Goal: Browse casually: Explore the website without a specific task or goal

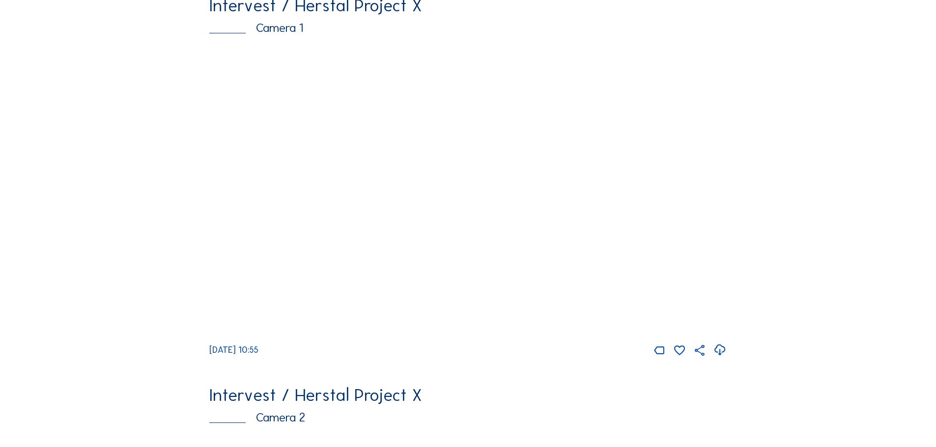
scroll to position [98, 0]
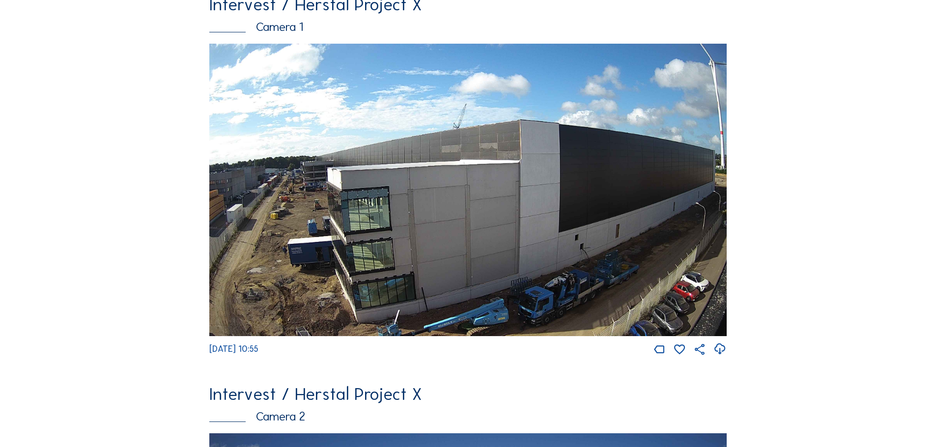
click at [258, 239] on img at bounding box center [467, 190] width 517 height 293
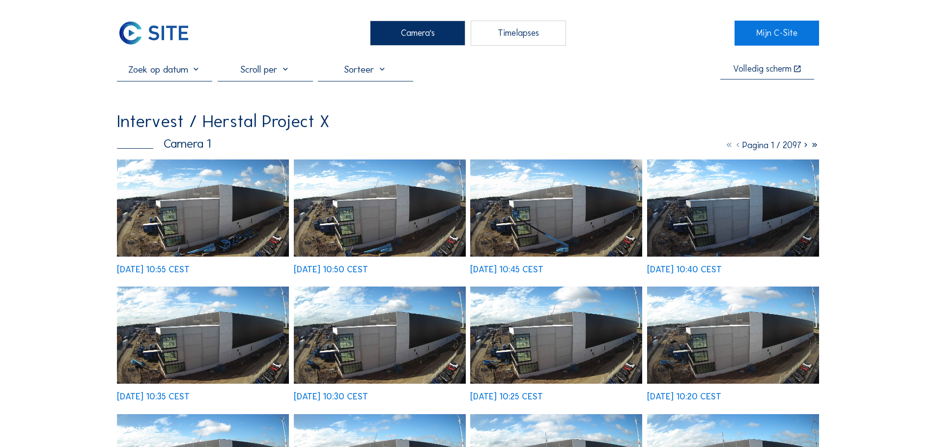
click at [235, 228] on img at bounding box center [203, 208] width 172 height 97
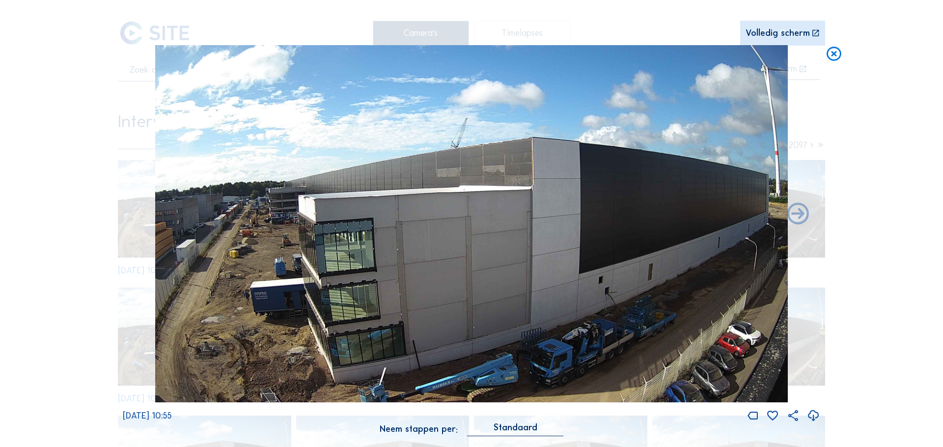
click at [747, 56] on icon at bounding box center [834, 54] width 18 height 18
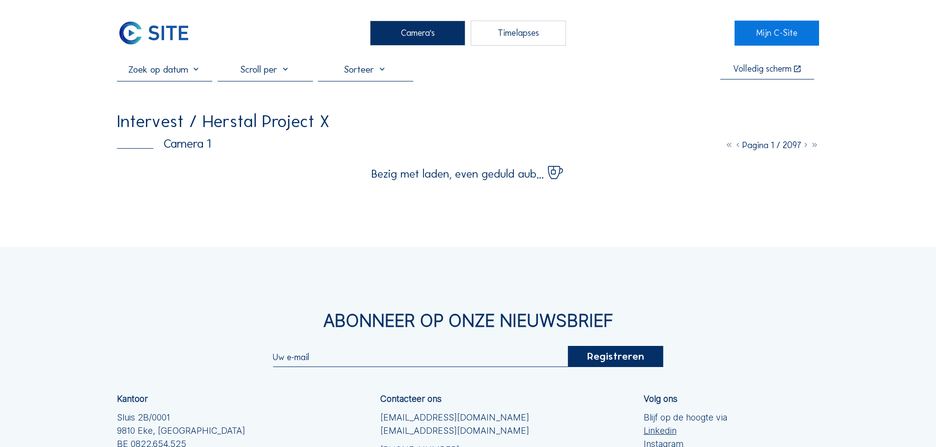
click at [443, 39] on div "Camera's" at bounding box center [417, 33] width 95 height 25
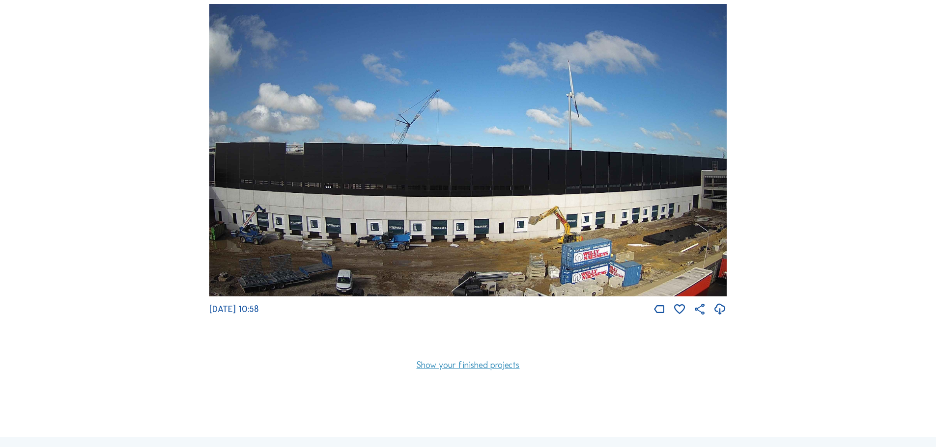
scroll to position [486, 0]
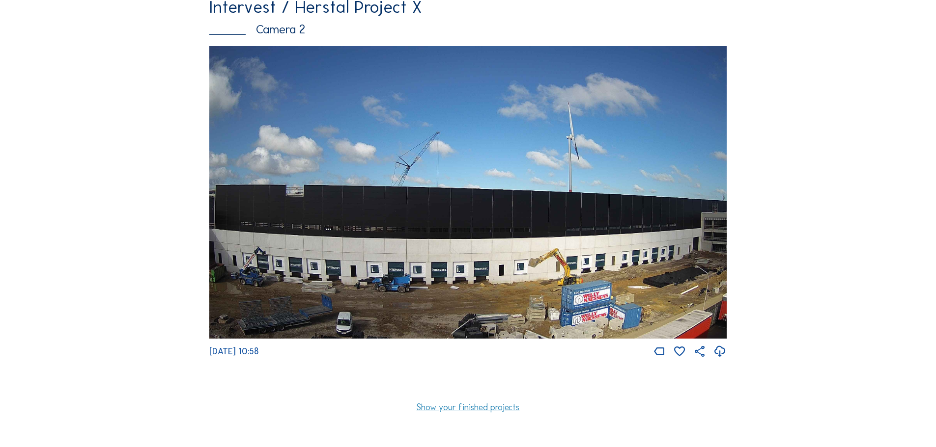
click at [367, 181] on img at bounding box center [467, 192] width 517 height 293
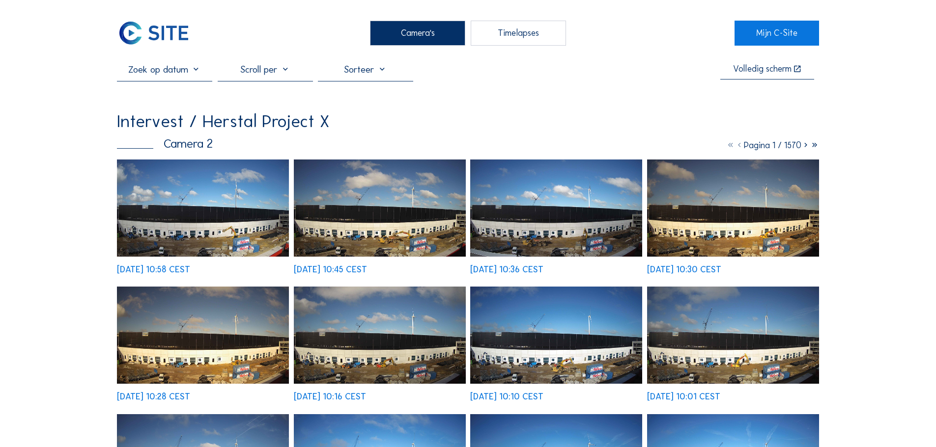
click at [236, 238] on img at bounding box center [203, 208] width 172 height 97
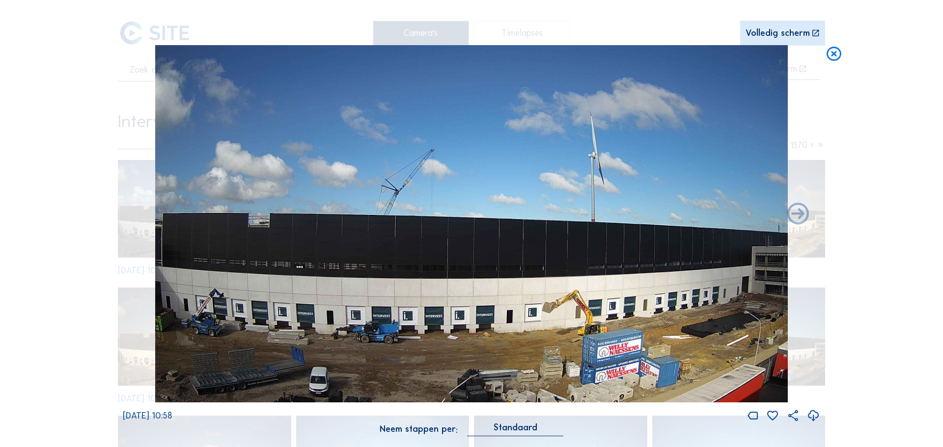
click at [747, 58] on icon at bounding box center [834, 54] width 18 height 18
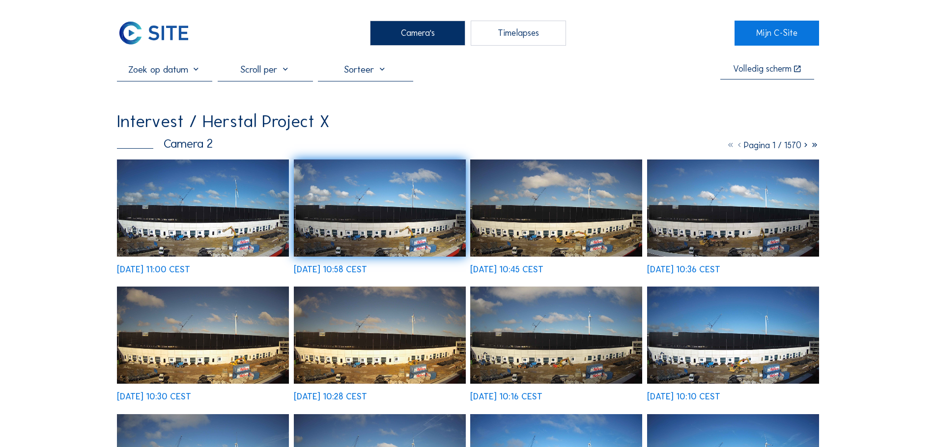
click at [206, 196] on img at bounding box center [203, 208] width 172 height 97
